Goal: Find contact information: Obtain details needed to contact an individual or organization

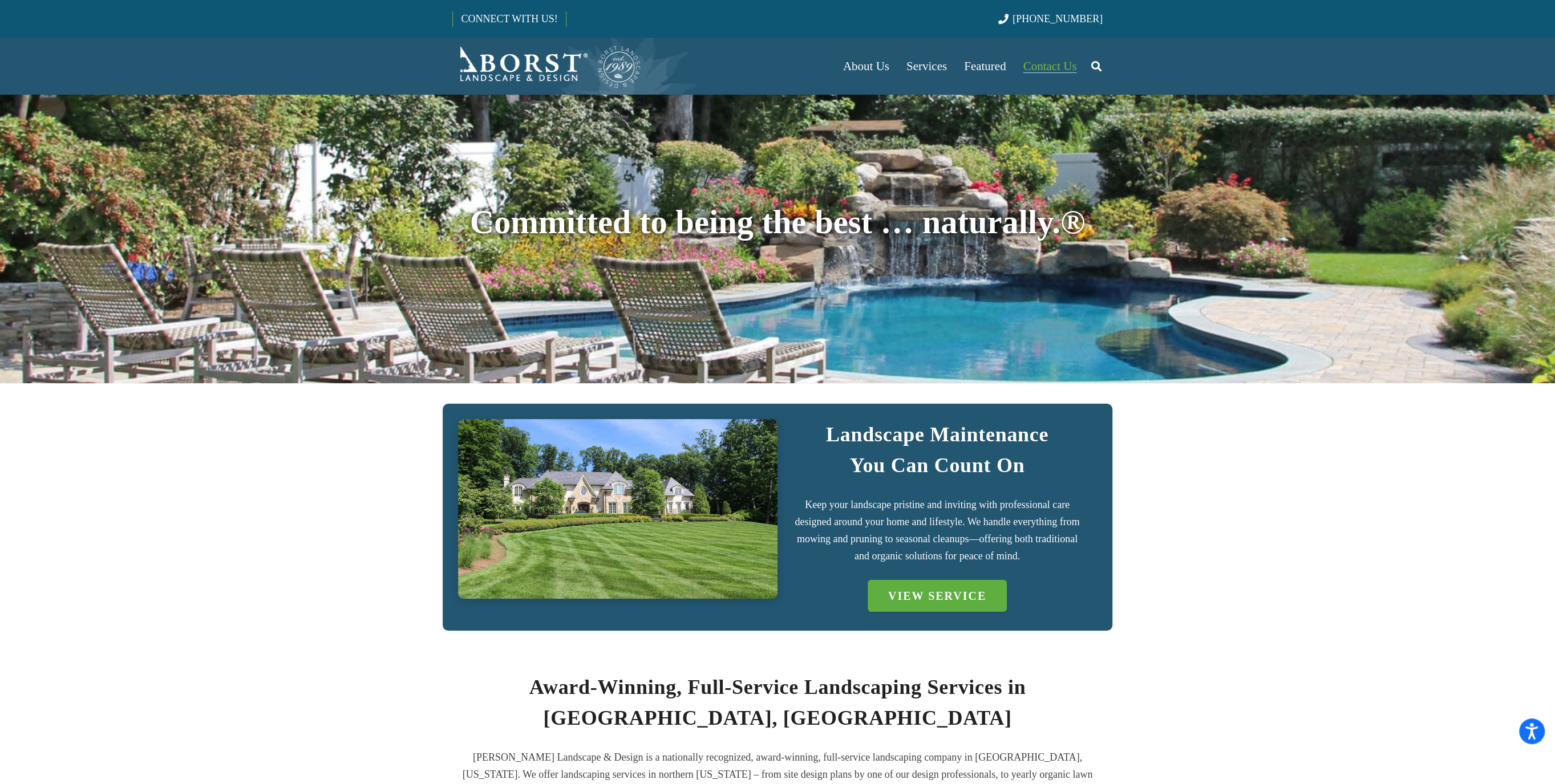
click at [1048, 50] on link "Contact Us" at bounding box center [1050, 65] width 71 height 57
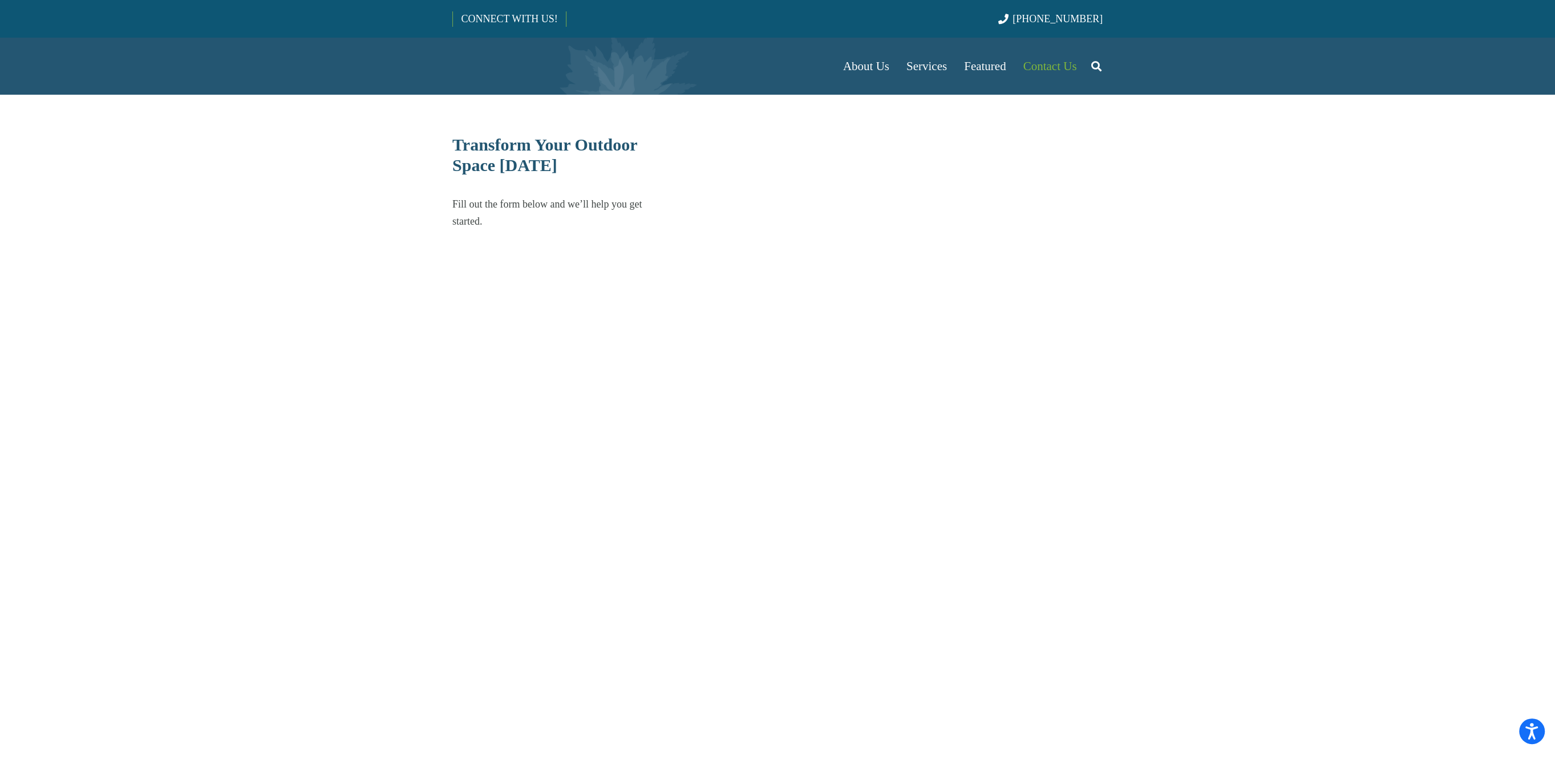
select select "******"
